Goal: Information Seeking & Learning: Learn about a topic

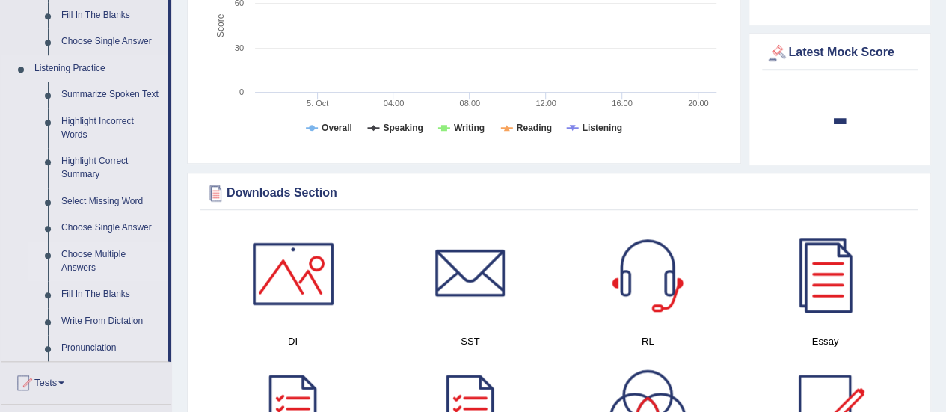
scroll to position [523, 0]
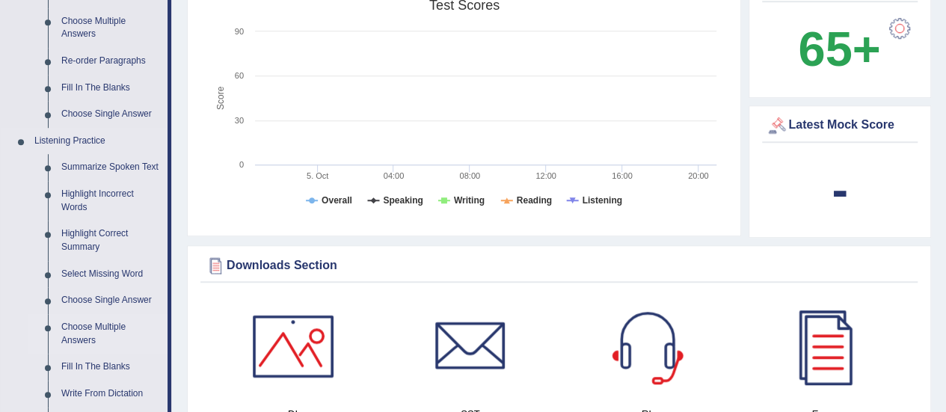
click at [120, 164] on link "Summarize Spoken Text" at bounding box center [111, 167] width 113 height 27
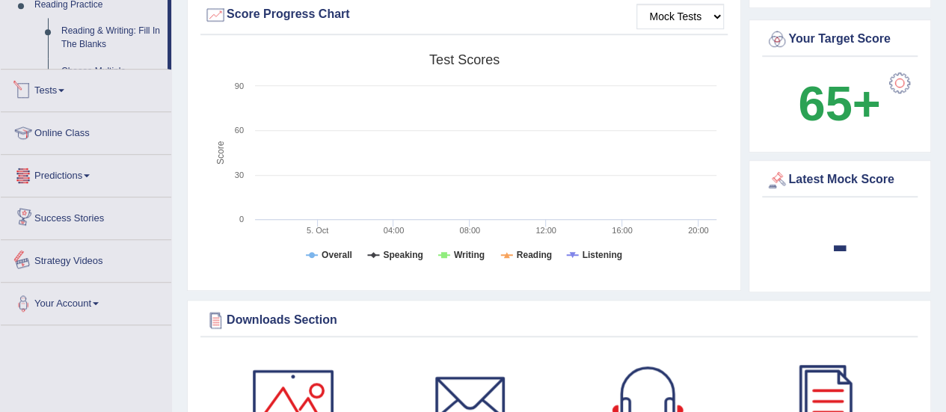
scroll to position [565, 0]
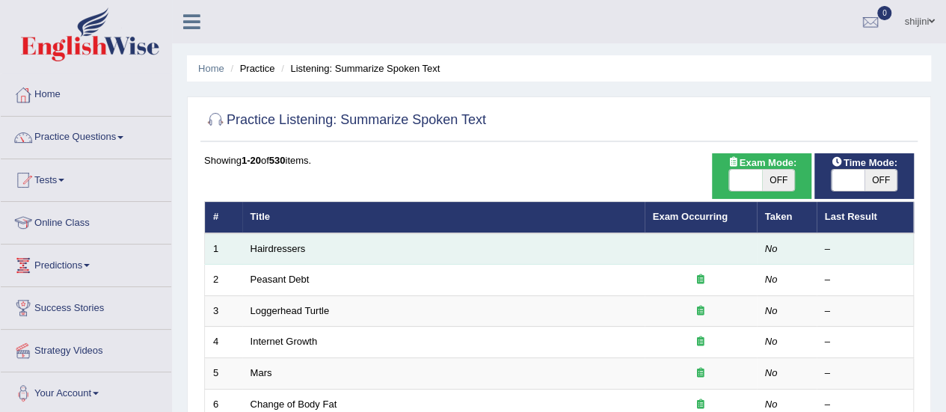
click at [307, 233] on td "Hairdressers" at bounding box center [443, 248] width 402 height 31
click at [307, 248] on td "Hairdressers" at bounding box center [443, 248] width 402 height 31
click at [289, 246] on link "Hairdressers" at bounding box center [278, 248] width 55 height 11
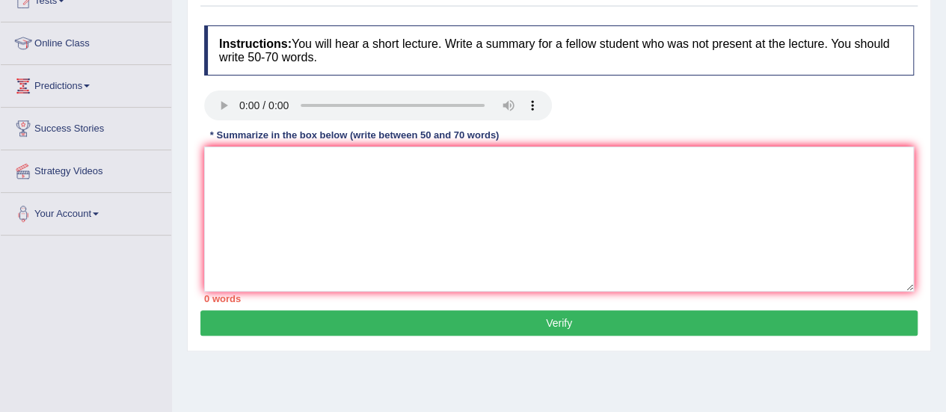
scroll to position [224, 0]
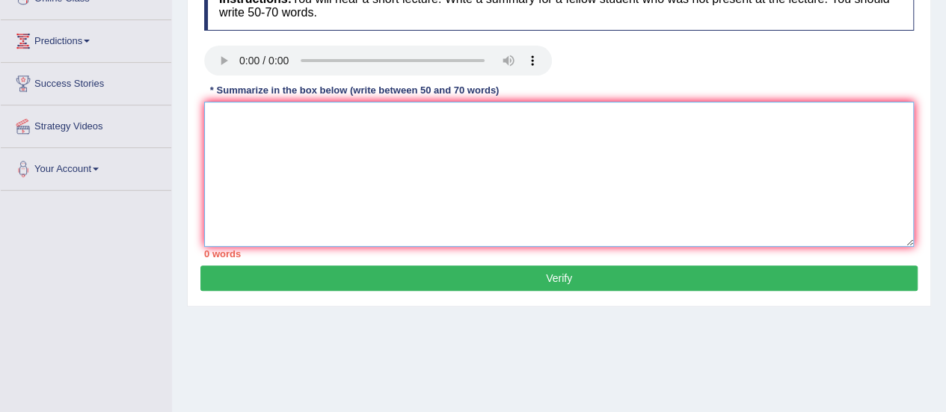
click at [479, 207] on textarea at bounding box center [559, 174] width 710 height 145
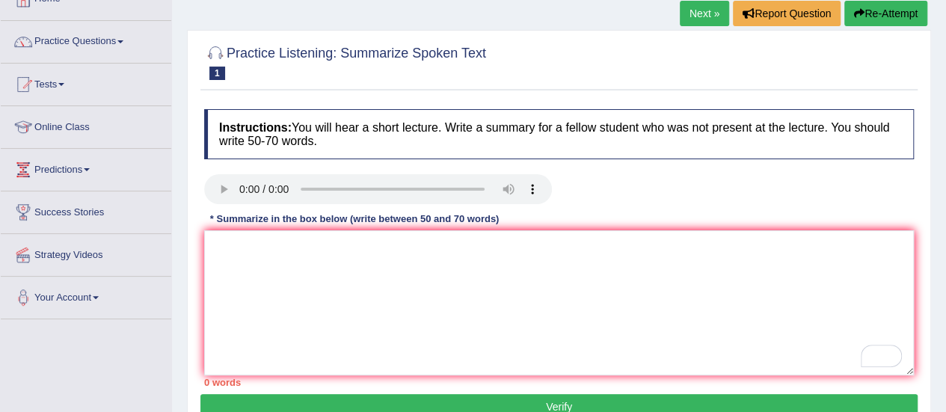
scroll to position [75, 0]
